Goal: Task Accomplishment & Management: Manage account settings

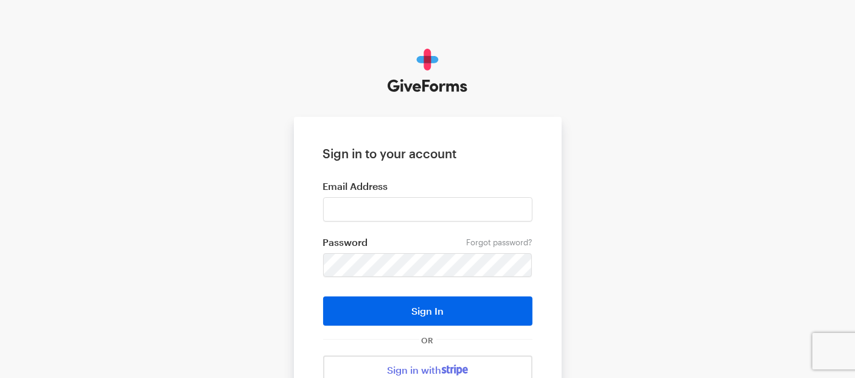
type input "[EMAIL_ADDRESS][DOMAIN_NAME]"
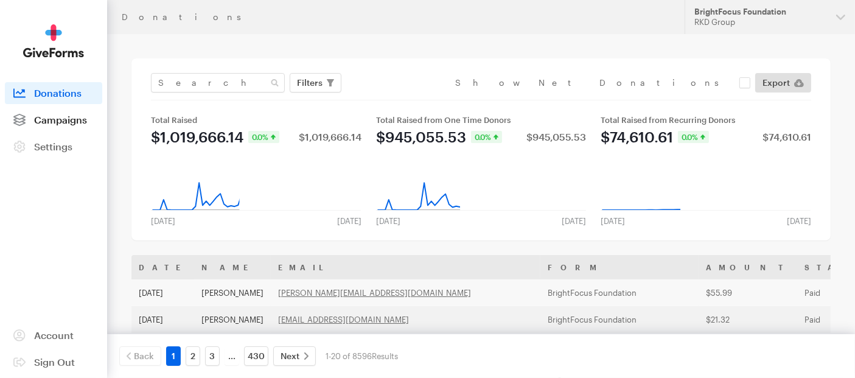
click at [68, 120] on span "Campaigns" at bounding box center [60, 120] width 53 height 12
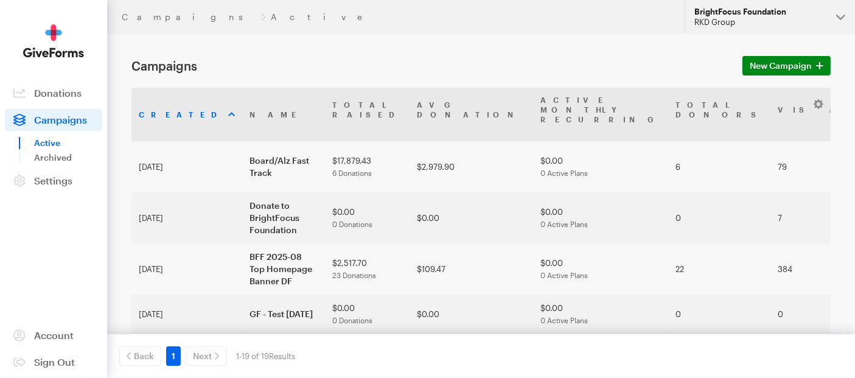
click at [773, 18] on div "RKD Group" at bounding box center [760, 22] width 132 height 10
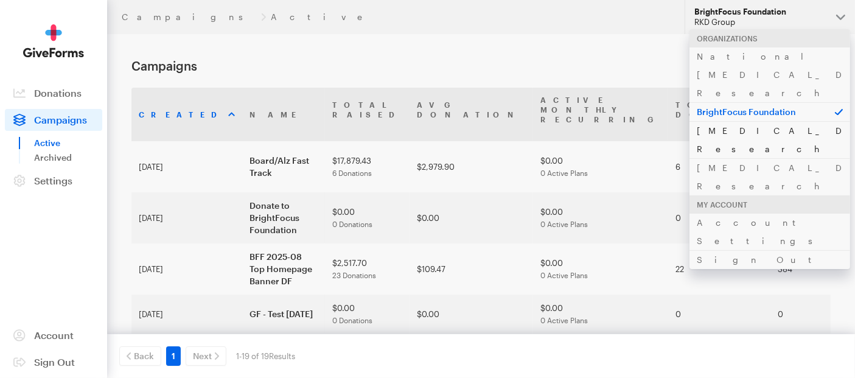
click at [735, 121] on link "[MEDICAL_DATA] Research" at bounding box center [769, 139] width 161 height 37
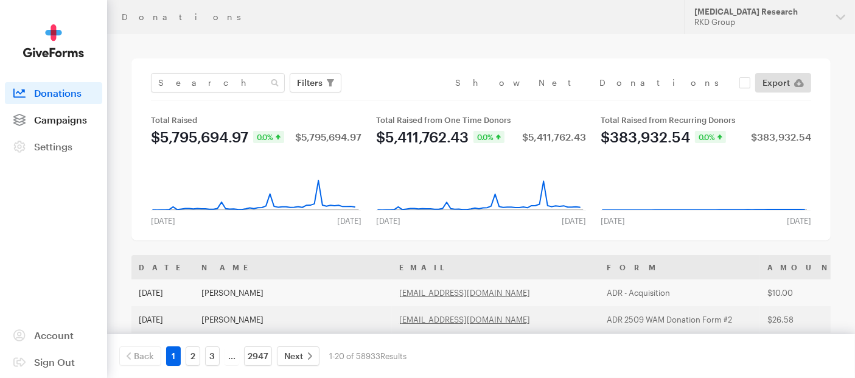
click at [43, 121] on span "Campaigns" at bounding box center [60, 120] width 53 height 12
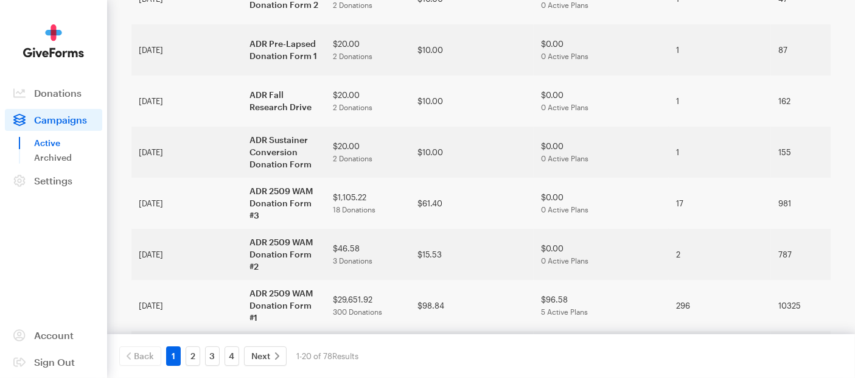
scroll to position [338, 0]
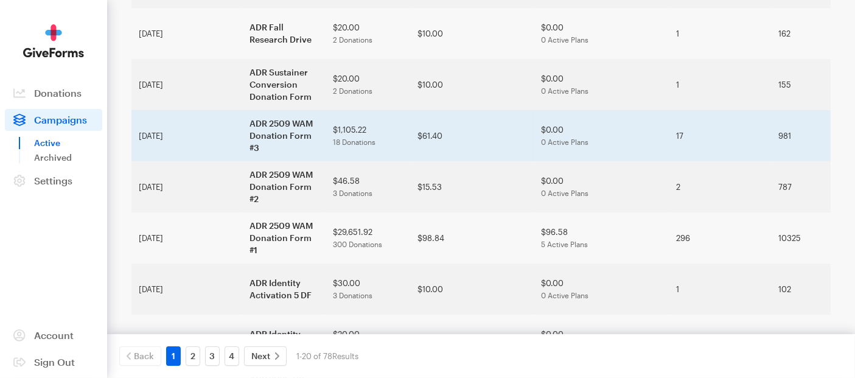
click at [242, 161] on td "ADR 2509 WAM Donation Form #3" at bounding box center [283, 135] width 83 height 51
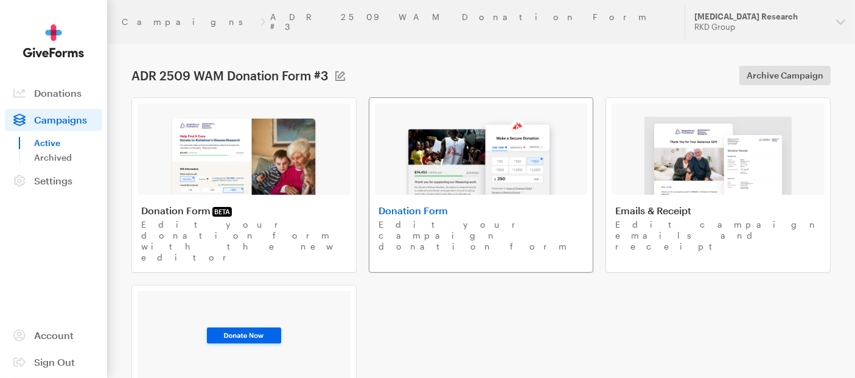
click at [440, 148] on img at bounding box center [480, 156] width 155 height 78
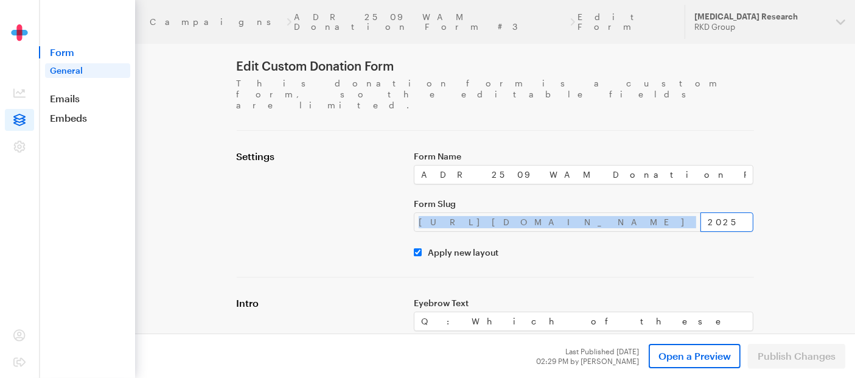
drag, startPoint x: 419, startPoint y: 200, endPoint x: 564, endPoint y: 207, distance: 145.6
click at [564, 212] on div "https://donate.brightfocus.org/adr/ 2025-wam-df-3" at bounding box center [584, 221] width 340 height 19
copy div "https://donate.brightfocus.org/adr/"
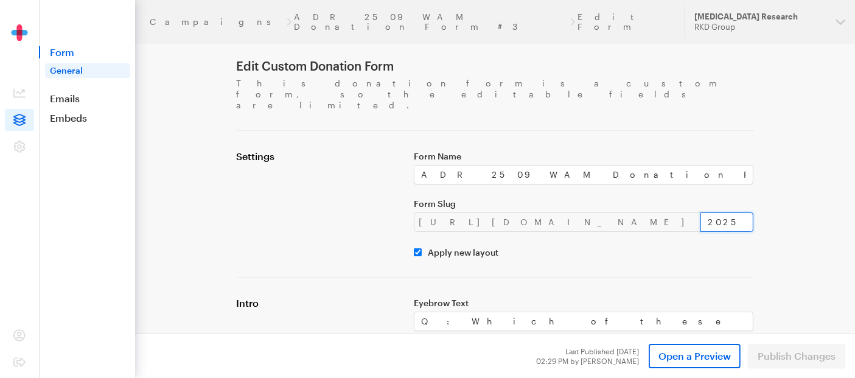
drag, startPoint x: 573, startPoint y: 199, endPoint x: 632, endPoint y: 181, distance: 62.2
click at [632, 181] on div "Form Name ADR 2509 WAM Donation Form #3 Form Slug https://donate.brightfocus.or…" at bounding box center [583, 203] width 355 height 107
drag, startPoint x: 566, startPoint y: 192, endPoint x: 644, endPoint y: 196, distance: 77.4
click at [700, 212] on input "2025-wam-df-3" at bounding box center [727, 221] width 54 height 19
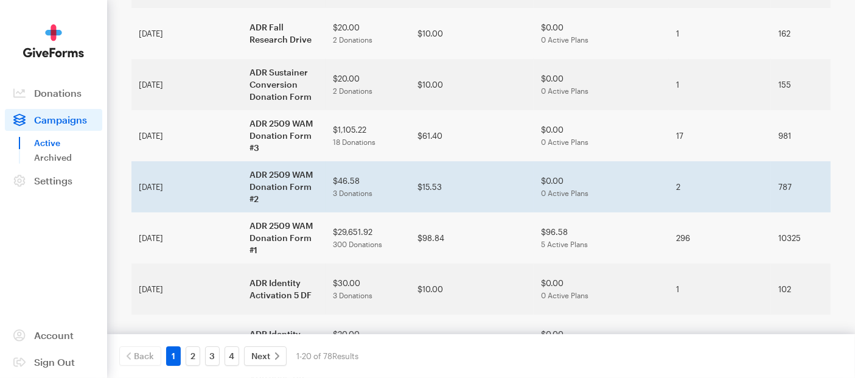
drag, startPoint x: 662, startPoint y: 229, endPoint x: 674, endPoint y: 230, distance: 12.2
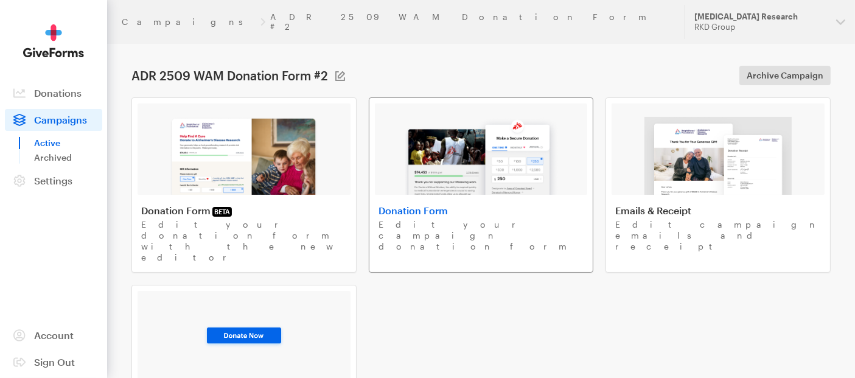
click at [425, 155] on img at bounding box center [480, 156] width 155 height 78
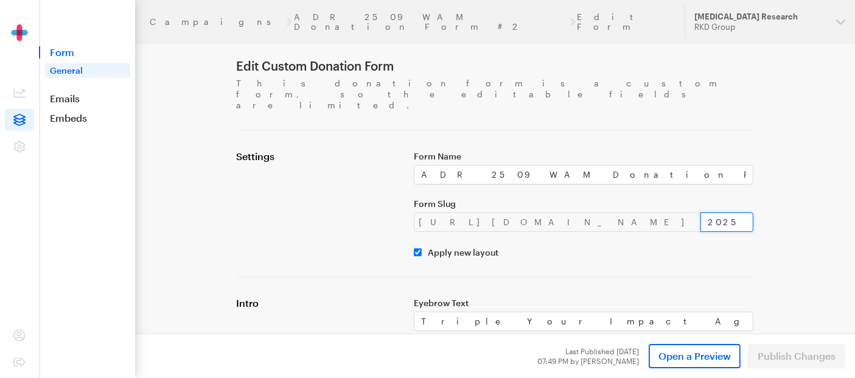
drag, startPoint x: 571, startPoint y: 200, endPoint x: 648, endPoint y: 197, distance: 77.3
click at [700, 212] on input "2025-wam-df-2" at bounding box center [727, 221] width 54 height 19
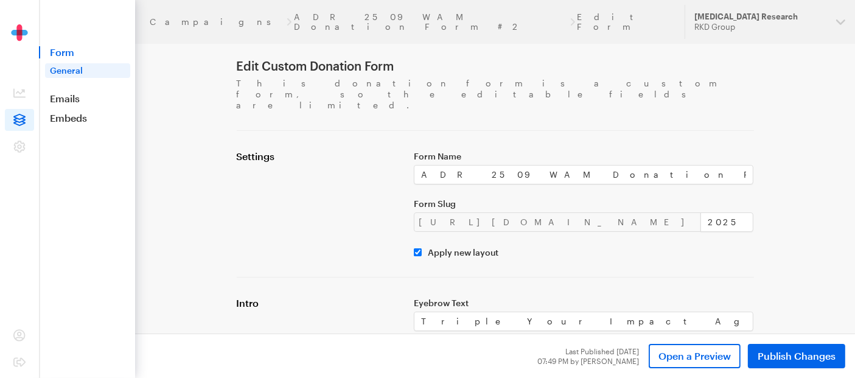
click at [333, 181] on div "Settings" at bounding box center [317, 203] width 177 height 107
